Goal: Task Accomplishment & Management: Use online tool/utility

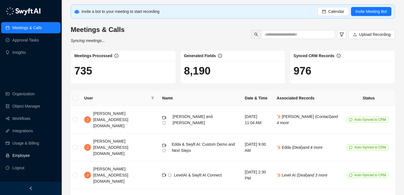
click at [30, 153] on link "Employee" at bounding box center [20, 155] width 17 height 11
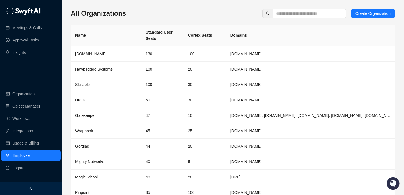
click at [282, 19] on div "All Organizations Create Organization Name Standard User Seats Cortex Seats Dom…" at bounding box center [233, 114] width 324 height 210
click at [288, 13] on input "text" at bounding box center [307, 13] width 63 height 6
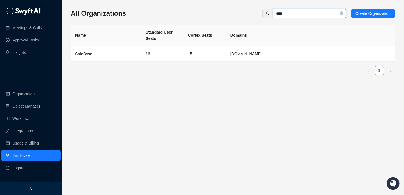
type input "****"
click at [187, 53] on td "15" at bounding box center [204, 53] width 42 height 15
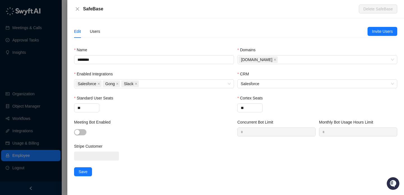
click at [102, 34] on div "Edit Users" at bounding box center [220, 31] width 293 height 13
click at [96, 33] on div "Users" at bounding box center [95, 31] width 10 height 6
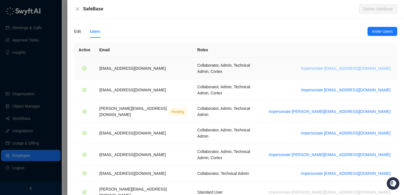
click at [353, 67] on span "Impersonate adar@drata.com" at bounding box center [345, 68] width 89 height 6
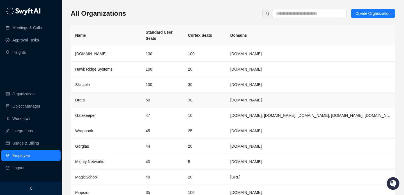
click at [200, 102] on td "30" at bounding box center [204, 100] width 42 height 15
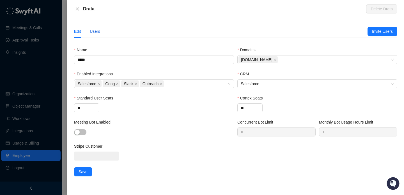
click at [94, 32] on div "Users" at bounding box center [95, 31] width 10 height 6
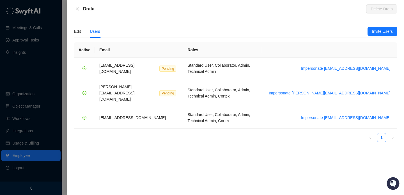
drag, startPoint x: 341, startPoint y: 64, endPoint x: 350, endPoint y: 134, distance: 70.2
click at [350, 134] on div "Edit Users Invite Users Name ***** Domains Drata.com Enabled Integrations Sales…" at bounding box center [235, 106] width 337 height 177
click at [357, 115] on span "Impersonate vinniesafin@drata.com" at bounding box center [345, 118] width 89 height 6
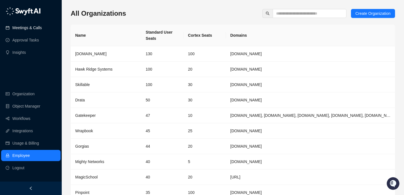
click at [30, 29] on link "Meetings & Calls" at bounding box center [26, 27] width 29 height 11
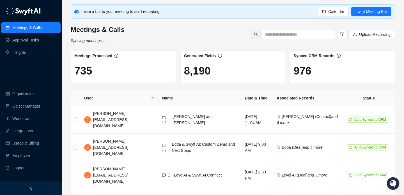
scroll to position [36, 0]
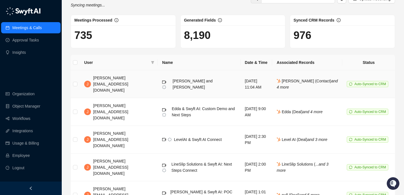
click at [173, 84] on div "[PERSON_NAME] and [PERSON_NAME]" at bounding box center [204, 84] width 63 height 12
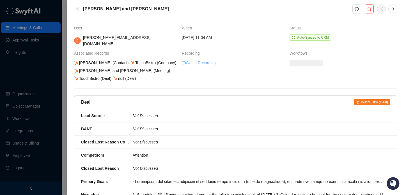
click at [201, 60] on link "Watch Recording" at bounding box center [199, 63] width 34 height 6
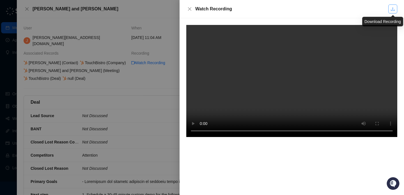
click at [394, 6] on link at bounding box center [392, 8] width 9 height 9
click at [188, 8] on icon "close" at bounding box center [189, 8] width 3 height 3
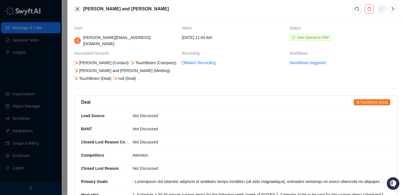
click at [77, 8] on icon "close" at bounding box center [77, 9] width 4 height 4
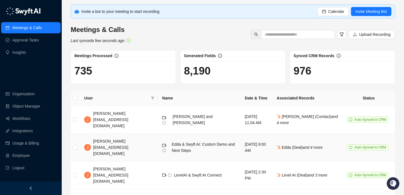
click at [173, 141] on div "Edda & Swyft AI: Custom Demo and Next Steps" at bounding box center [204, 147] width 64 height 12
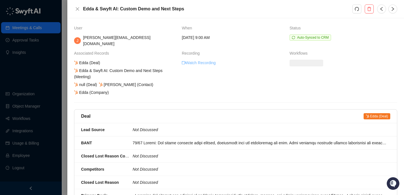
click at [211, 60] on link "Watch Recording" at bounding box center [199, 63] width 34 height 6
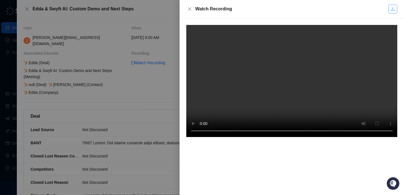
click at [394, 12] on link at bounding box center [392, 8] width 9 height 9
click at [139, 54] on div at bounding box center [202, 97] width 404 height 195
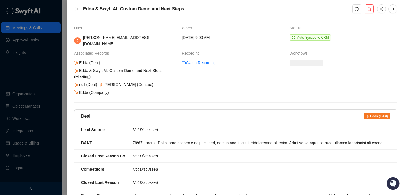
click at [36, 58] on div at bounding box center [202, 97] width 404 height 195
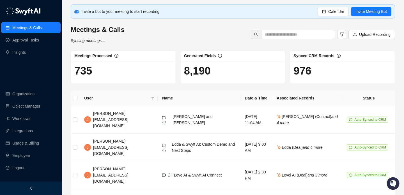
click at [204, 73] on h1 "8,190" at bounding box center [233, 71] width 98 height 13
click at [221, 74] on h1 "8,190" at bounding box center [233, 71] width 98 height 13
drag, startPoint x: 221, startPoint y: 74, endPoint x: 181, endPoint y: 74, distance: 40.4
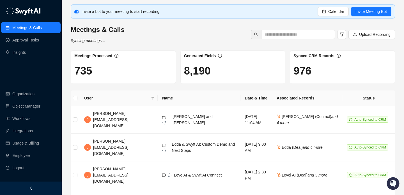
click at [183, 74] on div "8,190" at bounding box center [233, 72] width 105 height 22
click at [181, 74] on div "8,190" at bounding box center [233, 72] width 105 height 22
drag, startPoint x: 215, startPoint y: 74, endPoint x: 219, endPoint y: 74, distance: 4.3
click at [218, 74] on div "8,190" at bounding box center [233, 72] width 105 height 22
click at [219, 74] on h1 "8,190" at bounding box center [233, 71] width 98 height 13
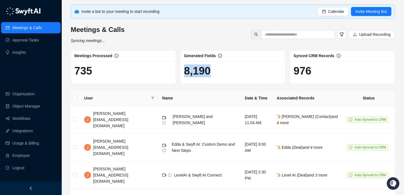
drag, startPoint x: 219, startPoint y: 74, endPoint x: 181, endPoint y: 74, distance: 38.2
click at [182, 74] on div "8,190" at bounding box center [233, 72] width 105 height 22
click at [181, 74] on div "8,190" at bounding box center [233, 72] width 105 height 22
drag, startPoint x: 181, startPoint y: 74, endPoint x: 213, endPoint y: 74, distance: 32.8
click at [212, 74] on div "8,190" at bounding box center [233, 72] width 105 height 22
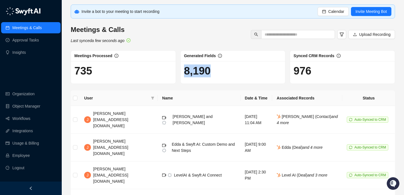
click at [213, 74] on h1 "8,190" at bounding box center [233, 71] width 98 height 13
click at [197, 73] on h1 "8,190" at bounding box center [233, 71] width 98 height 13
click at [198, 73] on h1 "8,190" at bounding box center [233, 71] width 98 height 13
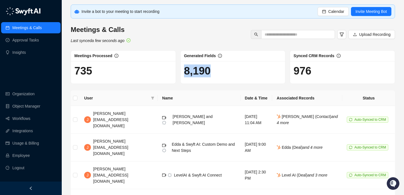
click at [198, 72] on h1 "8,190" at bounding box center [233, 71] width 98 height 13
click at [208, 71] on h1 "8,190" at bounding box center [233, 71] width 98 height 13
drag, startPoint x: 208, startPoint y: 71, endPoint x: 191, endPoint y: 71, distance: 17.1
click at [191, 71] on h1 "8,190" at bounding box center [233, 71] width 98 height 13
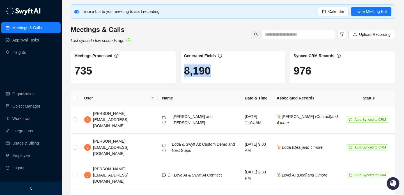
click at [191, 71] on h1 "8,190" at bounding box center [233, 71] width 98 height 13
drag, startPoint x: 191, startPoint y: 71, endPoint x: 200, endPoint y: 72, distance: 8.8
click at [200, 72] on h1 "8,190" at bounding box center [233, 71] width 98 height 13
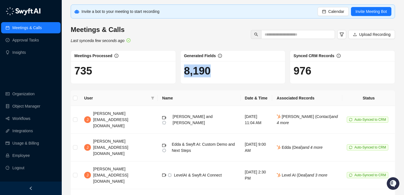
click at [200, 72] on h1 "8,190" at bounding box center [233, 71] width 98 height 13
click at [211, 73] on h1 "8,190" at bounding box center [233, 71] width 98 height 13
drag, startPoint x: 211, startPoint y: 73, endPoint x: 176, endPoint y: 72, distance: 34.8
click at [176, 72] on div "Meetings Processed 735 Generated Fields 8,190 Synced CRM Records 976" at bounding box center [232, 66] width 329 height 33
click at [176, 72] on div "Meetings Processed 735" at bounding box center [123, 66] width 110 height 33
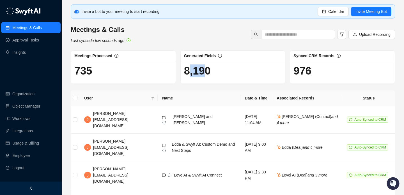
drag, startPoint x: 190, startPoint y: 74, endPoint x: 209, endPoint y: 74, distance: 19.4
click at [209, 74] on h1 "8,190" at bounding box center [233, 71] width 98 height 13
drag, startPoint x: 209, startPoint y: 74, endPoint x: 195, endPoint y: 74, distance: 14.3
click at [195, 74] on h1 "8,190" at bounding box center [233, 71] width 98 height 13
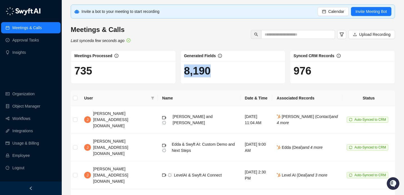
click at [195, 74] on h1 "8,190" at bounding box center [233, 71] width 98 height 13
drag, startPoint x: 195, startPoint y: 74, endPoint x: 219, endPoint y: 73, distance: 24.1
click at [219, 74] on h1 "8,190" at bounding box center [233, 71] width 98 height 13
click at [219, 73] on h1 "8,190" at bounding box center [233, 71] width 98 height 13
click at [203, 69] on h1 "8,190" at bounding box center [233, 71] width 98 height 13
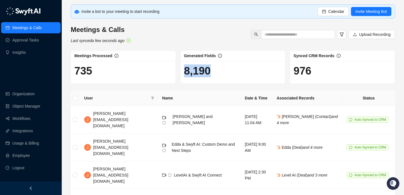
drag, startPoint x: 211, startPoint y: 70, endPoint x: 185, endPoint y: 70, distance: 25.3
click at [185, 70] on h1 "8,190" at bounding box center [233, 71] width 98 height 13
drag, startPoint x: 185, startPoint y: 70, endPoint x: 212, endPoint y: 71, distance: 26.4
click at [212, 71] on h1 "8,190" at bounding box center [233, 71] width 98 height 13
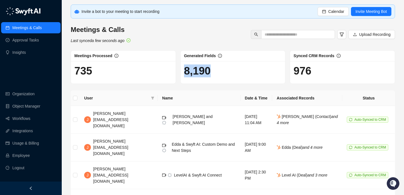
click at [212, 71] on h1 "8,190" at bounding box center [233, 71] width 98 height 13
drag, startPoint x: 212, startPoint y: 71, endPoint x: 192, endPoint y: 75, distance: 20.4
click at [192, 75] on h1 "8,190" at bounding box center [233, 71] width 98 height 13
click at [30, 156] on link "Employee" at bounding box center [20, 155] width 17 height 11
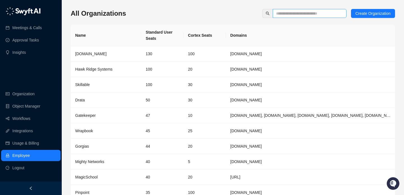
click at [310, 17] on span at bounding box center [310, 13] width 74 height 9
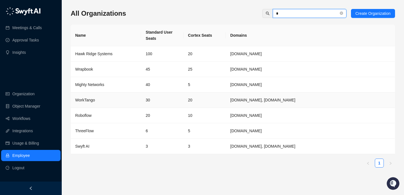
type input "*"
click at [157, 100] on td "30" at bounding box center [162, 100] width 42 height 15
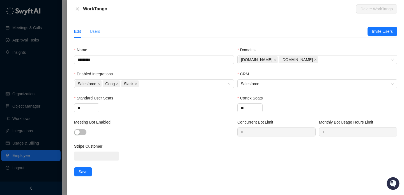
click at [97, 26] on div "Users" at bounding box center [95, 31] width 10 height 13
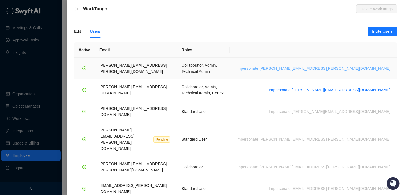
click at [342, 65] on span "Impersonate lisa.hall@worktango.com" at bounding box center [313, 68] width 154 height 6
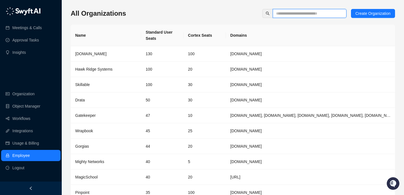
click at [277, 16] on input "text" at bounding box center [307, 13] width 63 height 6
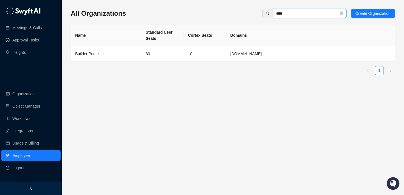
type input "****"
click at [132, 61] on td "Builder Prime" at bounding box center [106, 53] width 70 height 15
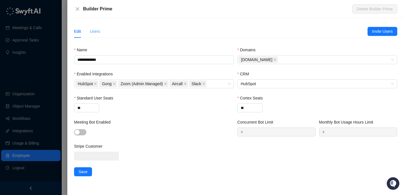
click at [94, 35] on div "Users" at bounding box center [95, 31] width 10 height 13
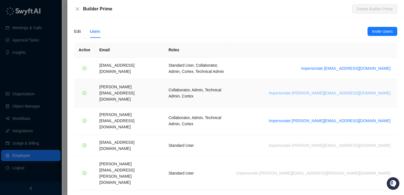
click at [358, 90] on span "Impersonate [PERSON_NAME][EMAIL_ADDRESS][DOMAIN_NAME]" at bounding box center [330, 93] width 122 height 6
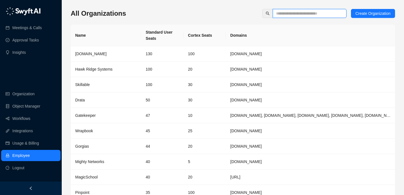
click at [294, 15] on input "text" at bounding box center [307, 13] width 63 height 6
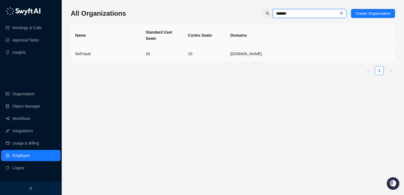
type input "*******"
click at [137, 59] on td "NoFraud" at bounding box center [106, 53] width 70 height 15
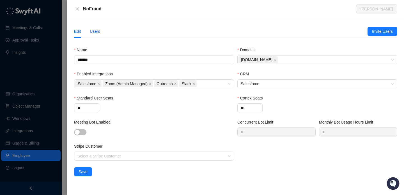
click at [94, 30] on div "Users" at bounding box center [95, 31] width 10 height 6
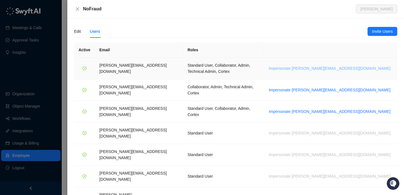
click at [364, 65] on span "Impersonate h.cline@nofraud.com" at bounding box center [330, 68] width 122 height 6
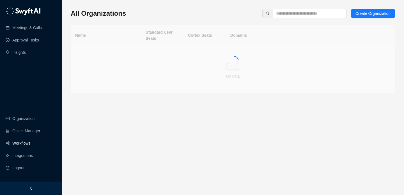
click at [30, 144] on link "Workflows" at bounding box center [21, 143] width 18 height 11
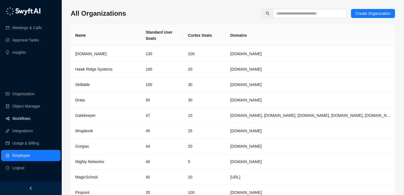
click at [30, 118] on link "Workflows" at bounding box center [21, 118] width 18 height 11
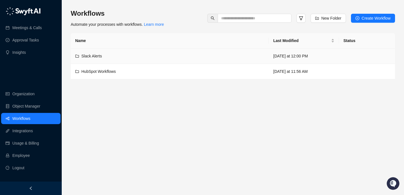
click at [156, 55] on div "Slack Alerts" at bounding box center [169, 56] width 189 height 6
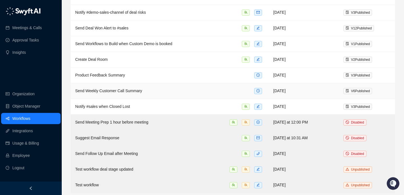
scroll to position [133, 0]
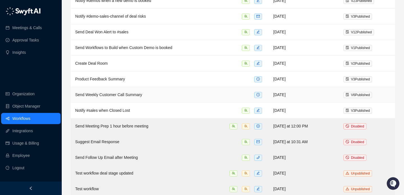
click at [193, 93] on div "Send Weekly Customer Call Summary" at bounding box center [169, 95] width 189 height 6
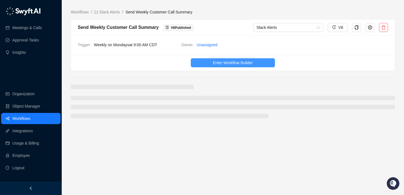
click at [229, 65] on span "Enter Workflow Builder" at bounding box center [233, 63] width 40 height 6
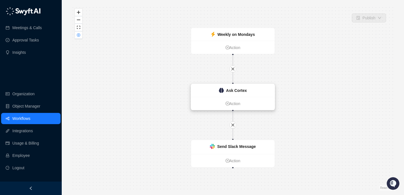
click at [225, 90] on div "Ask Cortex" at bounding box center [233, 91] width 28 height 6
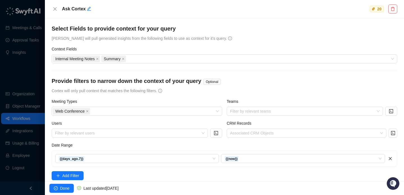
scroll to position [86, 0]
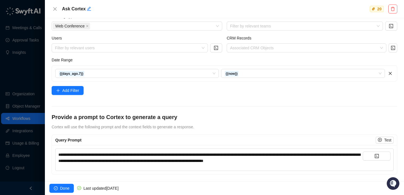
click at [341, 161] on div "**********" at bounding box center [210, 158] width 304 height 12
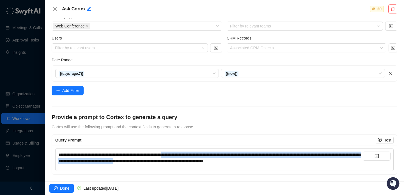
drag, startPoint x: 218, startPoint y: 159, endPoint x: 194, endPoint y: 154, distance: 24.3
click at [194, 154] on span "**********" at bounding box center [209, 158] width 302 height 10
drag, startPoint x: 194, startPoint y: 154, endPoint x: 219, endPoint y: 160, distance: 25.9
click at [219, 160] on span "**********" at bounding box center [209, 158] width 302 height 10
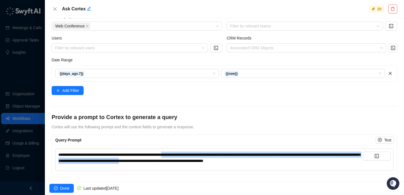
click at [219, 160] on span "**********" at bounding box center [209, 158] width 302 height 10
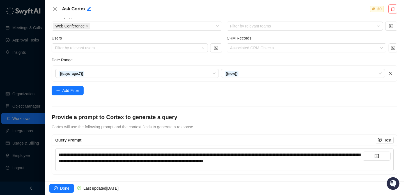
click at [219, 160] on span "**********" at bounding box center [209, 158] width 302 height 10
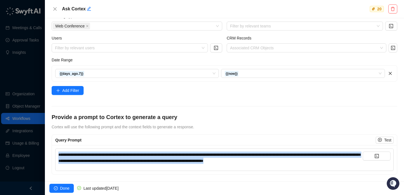
click at [219, 160] on span "**********" at bounding box center [209, 158] width 302 height 10
copy span "**********"
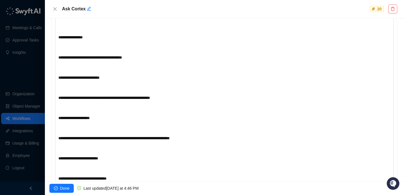
scroll to position [140, 0]
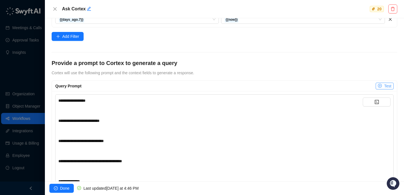
click at [384, 88] on span "Test" at bounding box center [387, 86] width 7 height 6
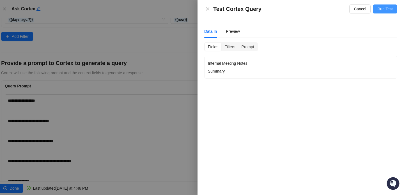
click at [380, 10] on span "Run Test" at bounding box center [384, 9] width 15 height 6
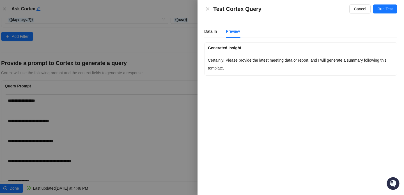
click at [162, 89] on div at bounding box center [202, 97] width 404 height 195
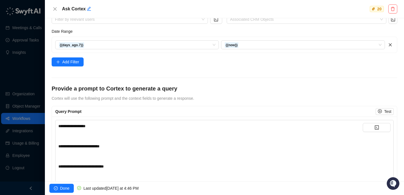
scroll to position [112, 0]
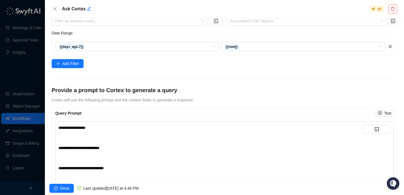
click at [59, 128] on span "**********" at bounding box center [71, 128] width 27 height 4
click at [58, 128] on span "**********" at bounding box center [71, 128] width 27 height 4
click at [63, 128] on div "﻿" at bounding box center [210, 128] width 304 height 6
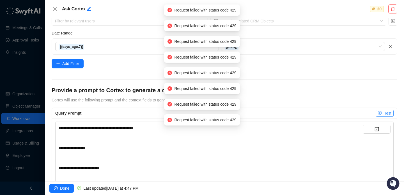
click at [384, 111] on span "Test" at bounding box center [387, 113] width 7 height 6
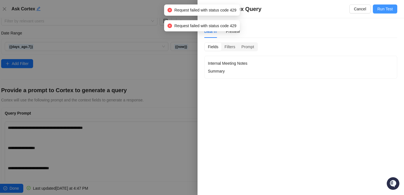
click at [383, 7] on span "Run Test" at bounding box center [384, 9] width 15 height 6
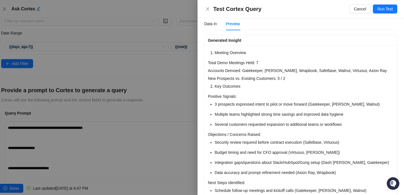
scroll to position [9, 0]
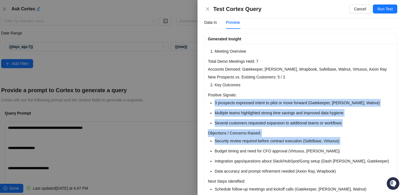
drag, startPoint x: 276, startPoint y: 145, endPoint x: 276, endPoint y: 97, distance: 48.3
click at [276, 97] on p "Positive Signals:" at bounding box center [301, 95] width 186 height 8
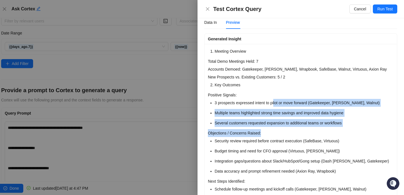
drag, startPoint x: 276, startPoint y: 103, endPoint x: 276, endPoint y: 138, distance: 34.8
click at [276, 138] on li "Security review required before contract execution (SafeBase, Virtuous)" at bounding box center [304, 141] width 179 height 8
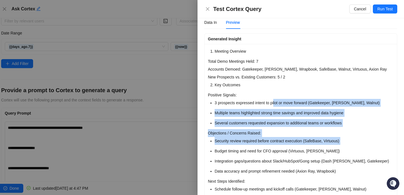
drag, startPoint x: 276, startPoint y: 145, endPoint x: 276, endPoint y: 103, distance: 42.4
click at [276, 103] on li "3 prospects expressed intent to pilot or move forward (Gatekeeper, [PERSON_NAME…" at bounding box center [304, 103] width 179 height 8
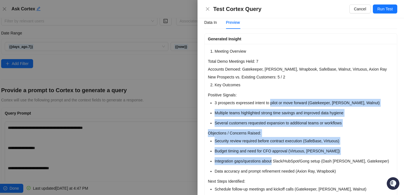
drag, startPoint x: 276, startPoint y: 103, endPoint x: 268, endPoint y: 167, distance: 65.3
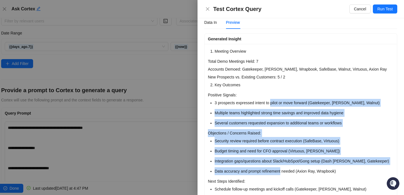
click at [268, 167] on li "Data accuracy and prompt refinement needed (Axion Ray, Wrapbook)" at bounding box center [304, 171] width 179 height 8
drag, startPoint x: 268, startPoint y: 167, endPoint x: 271, endPoint y: 101, distance: 66.6
click at [271, 101] on li "3 prospects expressed intent to pilot or move forward (Gatekeeper, [PERSON_NAME…" at bounding box center [304, 103] width 179 height 8
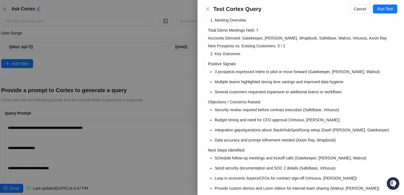
scroll to position [37, 0]
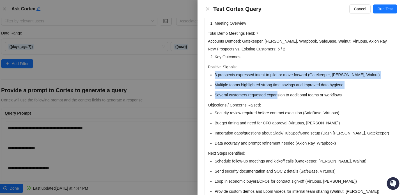
drag, startPoint x: 280, startPoint y: 91, endPoint x: 263, endPoint y: 70, distance: 27.0
click at [263, 70] on p "Positive Signals:" at bounding box center [301, 67] width 186 height 8
drag, startPoint x: 265, startPoint y: 72, endPoint x: 274, endPoint y: 96, distance: 26.0
click at [275, 96] on ul "3 prospects expressed intent to pilot or move forward (Gatekeeper, [PERSON_NAME…" at bounding box center [304, 85] width 179 height 28
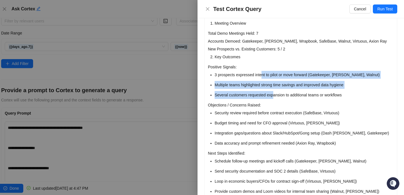
click at [274, 96] on li "Several customers requested expansion to additional teams or workflows" at bounding box center [304, 95] width 179 height 8
drag, startPoint x: 274, startPoint y: 96, endPoint x: 275, endPoint y: 73, distance: 23.0
click at [275, 73] on ul "3 prospects expressed intent to pilot or move forward (Gatekeeper, [PERSON_NAME…" at bounding box center [304, 85] width 179 height 28
click at [275, 73] on li "3 prospects expressed intent to pilot or move forward (Gatekeeper, [PERSON_NAME…" at bounding box center [304, 75] width 179 height 8
drag, startPoint x: 275, startPoint y: 73, endPoint x: 275, endPoint y: 95, distance: 21.3
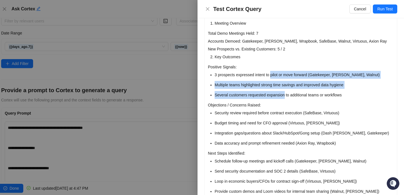
click at [275, 95] on ul "3 prospects expressed intent to pilot or move forward (Gatekeeper, [PERSON_NAME…" at bounding box center [304, 85] width 179 height 28
click at [275, 95] on li "Several customers requested expansion to additional teams or workflows" at bounding box center [304, 95] width 179 height 8
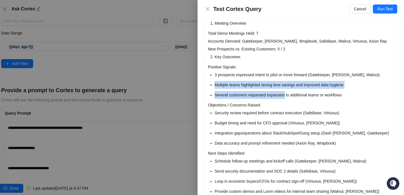
drag, startPoint x: 275, startPoint y: 95, endPoint x: 275, endPoint y: 79, distance: 15.1
click at [275, 79] on ul "3 prospects expressed intent to pilot or move forward (Gatekeeper, [PERSON_NAME…" at bounding box center [304, 85] width 179 height 28
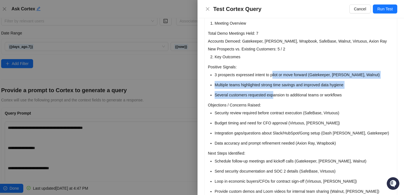
drag, startPoint x: 275, startPoint y: 76, endPoint x: 275, endPoint y: 96, distance: 19.4
click at [275, 96] on ul "3 prospects expressed intent to pilot or move forward (Gatekeeper, [PERSON_NAME…" at bounding box center [304, 85] width 179 height 28
click at [275, 96] on li "Several customers requested expansion to additional teams or workflows" at bounding box center [304, 95] width 179 height 8
drag, startPoint x: 275, startPoint y: 96, endPoint x: 275, endPoint y: 76, distance: 19.6
click at [275, 76] on ul "3 prospects expressed intent to pilot or move forward (Gatekeeper, [PERSON_NAME…" at bounding box center [304, 85] width 179 height 28
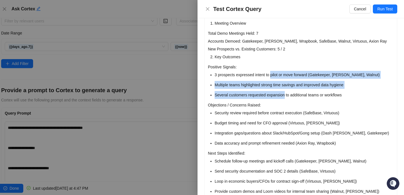
click at [275, 76] on li "3 prospects expressed intent to pilot or move forward (Gatekeeper, [PERSON_NAME…" at bounding box center [304, 75] width 179 height 8
drag, startPoint x: 275, startPoint y: 76, endPoint x: 275, endPoint y: 95, distance: 18.8
click at [275, 95] on ul "3 prospects expressed intent to pilot or move forward (Gatekeeper, [PERSON_NAME…" at bounding box center [304, 85] width 179 height 28
click at [275, 95] on li "Several customers requested expansion to additional teams or workflows" at bounding box center [304, 95] width 179 height 8
drag, startPoint x: 275, startPoint y: 95, endPoint x: 280, endPoint y: 63, distance: 32.1
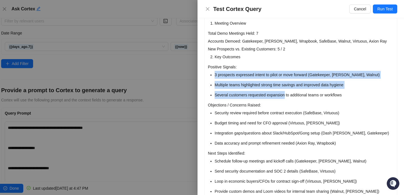
click at [280, 63] on p "Positive Signals:" at bounding box center [301, 67] width 186 height 8
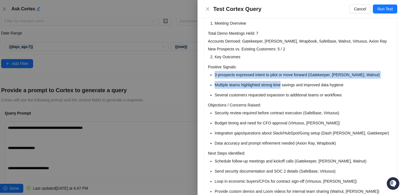
drag, startPoint x: 280, startPoint y: 63, endPoint x: 279, endPoint y: 90, distance: 26.7
click at [279, 90] on ul "3 prospects expressed intent to pilot or move forward (Gatekeeper, [PERSON_NAME…" at bounding box center [304, 85] width 179 height 28
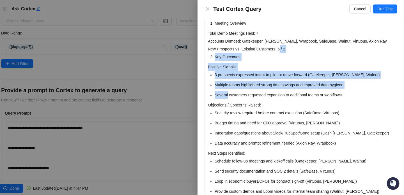
drag, startPoint x: 279, startPoint y: 90, endPoint x: 281, endPoint y: 49, distance: 40.7
click at [281, 49] on p "New Prospects vs. Existing Customers: 5 / 2" at bounding box center [301, 49] width 186 height 8
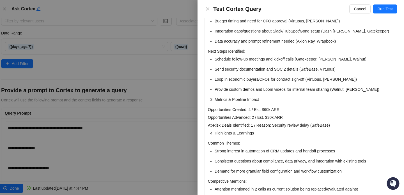
scroll to position [212, 0]
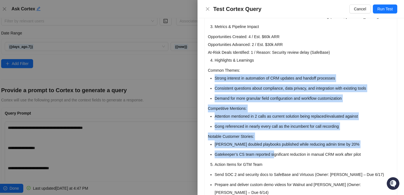
drag, startPoint x: 266, startPoint y: 70, endPoint x: 275, endPoint y: 151, distance: 81.9
click at [275, 151] on div "Meeting Overview Total Demo Meetings Held: 7 Accounts Demoed: Gatekeeper, [PERS…" at bounding box center [301, 56] width 192 height 430
click at [275, 151] on li "Gatekeeper’s CS team reported significant reduction in manual CRM work after pi…" at bounding box center [304, 155] width 179 height 8
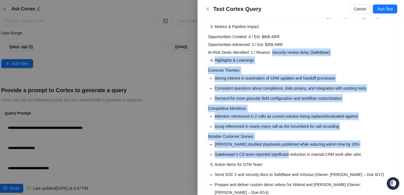
drag, startPoint x: 275, startPoint y: 151, endPoint x: 275, endPoint y: 43, distance: 108.0
click at [275, 43] on div "Meeting Overview Total Demo Meetings Held: 7 Accounts Demoed: Gatekeeper, [PERS…" at bounding box center [301, 56] width 192 height 430
click at [275, 43] on p "Opportunities Created: 4 / Est. $60k ARR Opportunities Advanced: 2 / Est. $30k …" at bounding box center [301, 45] width 186 height 24
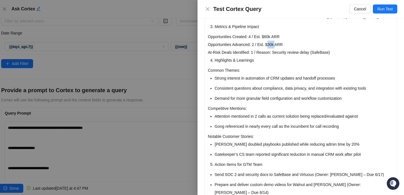
drag, startPoint x: 275, startPoint y: 43, endPoint x: 275, endPoint y: 139, distance: 95.9
click at [275, 137] on div "Meeting Overview Total Demo Meetings Held: 7 Accounts Demoed: Gatekeeper, [PERS…" at bounding box center [301, 56] width 192 height 430
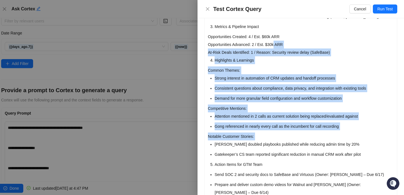
click at [275, 139] on p "Notable Customer Stories:" at bounding box center [301, 137] width 186 height 8
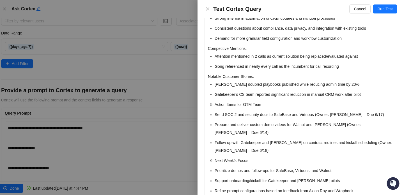
scroll to position [287, 0]
